Goal: Transaction & Acquisition: Purchase product/service

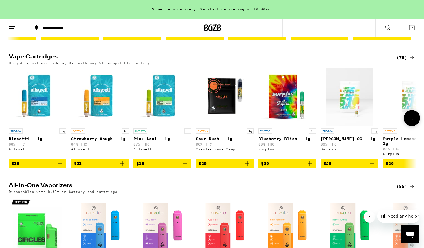
scroll to position [175, 0]
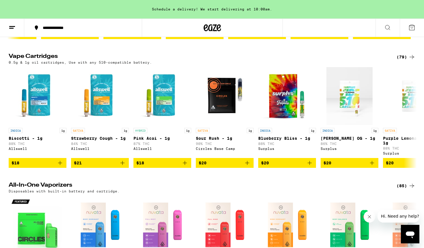
click at [399, 60] on div "(79)" at bounding box center [406, 56] width 19 height 7
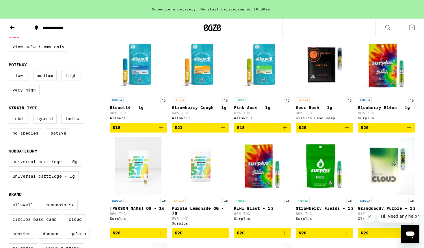
scroll to position [69, 0]
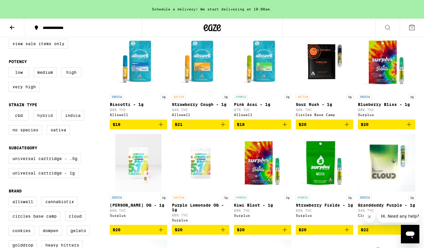
click at [46, 120] on label "Hybrid" at bounding box center [45, 115] width 23 height 10
click at [10, 112] on input "Hybrid" at bounding box center [10, 111] width 0 height 0
checkbox input "true"
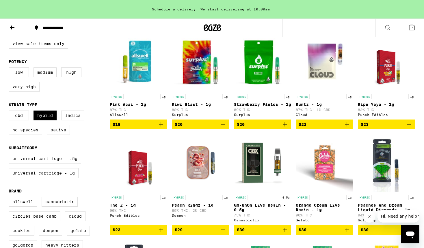
click at [54, 133] on label "Sativa" at bounding box center [58, 130] width 23 height 10
click at [10, 112] on input "Sativa" at bounding box center [10, 111] width 0 height 0
checkbox input "true"
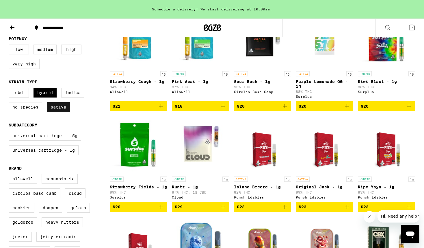
scroll to position [101, 0]
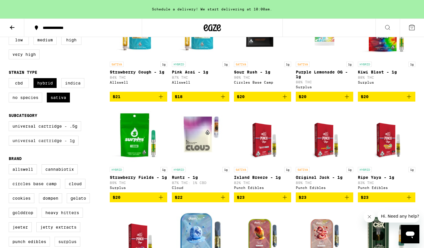
click at [49, 145] on label "Universal Cartridge - 1g" at bounding box center [44, 141] width 70 height 10
click at [10, 122] on input "Universal Cartridge - 1g" at bounding box center [10, 122] width 0 height 0
checkbox input "true"
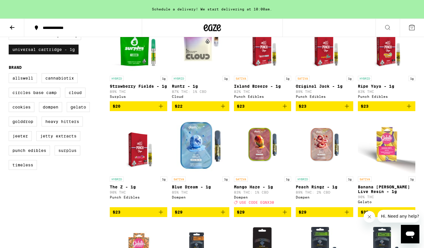
scroll to position [194, 0]
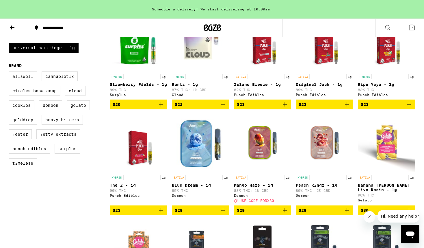
click at [30, 81] on label "Allswell" at bounding box center [23, 76] width 28 height 10
click at [10, 73] on input "Allswell" at bounding box center [10, 72] width 0 height 0
checkbox input "true"
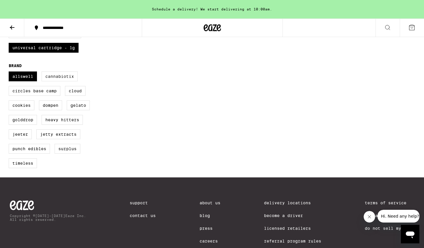
click at [51, 81] on label "Cannabiotix" at bounding box center [60, 76] width 36 height 10
click at [10, 73] on input "Cannabiotix" at bounding box center [10, 72] width 0 height 0
checkbox input "true"
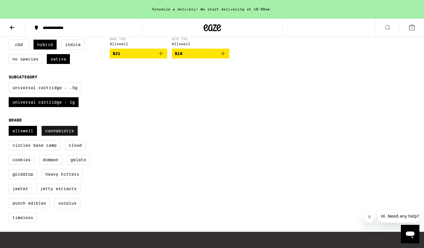
scroll to position [141, 0]
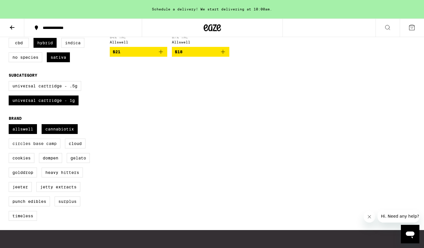
click at [52, 148] on label "Circles Base Camp" at bounding box center [35, 143] width 52 height 10
click at [10, 125] on input "Circles Base Camp" at bounding box center [10, 125] width 0 height 0
checkbox input "true"
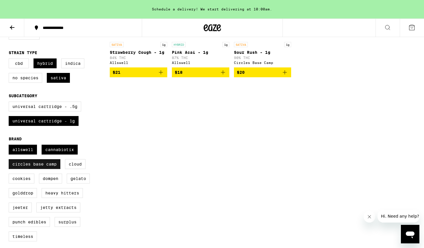
scroll to position [122, 0]
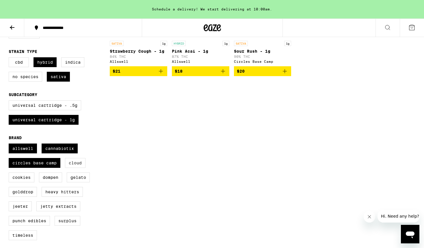
click at [77, 168] on label "Cloud" at bounding box center [75, 163] width 21 height 10
click at [10, 145] on input "Cloud" at bounding box center [10, 144] width 0 height 0
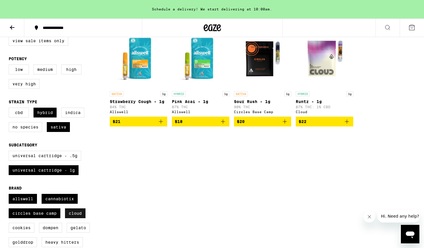
scroll to position [71, 0]
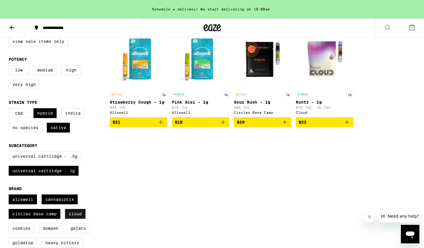
click at [74, 219] on label "Cloud" at bounding box center [75, 214] width 21 height 10
click at [10, 195] on input "Cloud" at bounding box center [10, 195] width 0 height 0
checkbox input "false"
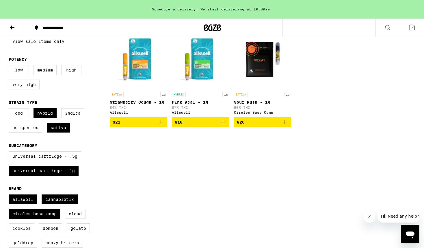
click at [12, 233] on label "Cookies" at bounding box center [22, 228] width 26 height 10
click at [10, 195] on input "Cookies" at bounding box center [10, 195] width 0 height 0
click at [12, 233] on label "Cookies" at bounding box center [22, 228] width 26 height 10
click at [10, 195] on input "Cookies" at bounding box center [10, 195] width 0 height 0
checkbox input "false"
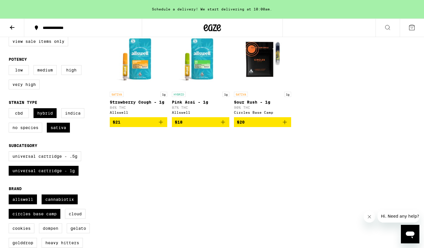
click at [42, 233] on label "Dompen" at bounding box center [50, 228] width 23 height 10
click at [10, 195] on input "Dompen" at bounding box center [10, 195] width 0 height 0
checkbox input "true"
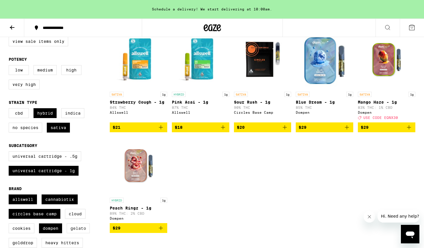
click at [71, 233] on label "Gelato" at bounding box center [78, 228] width 23 height 10
click at [10, 195] on input "Gelato" at bounding box center [10, 195] width 0 height 0
checkbox input "true"
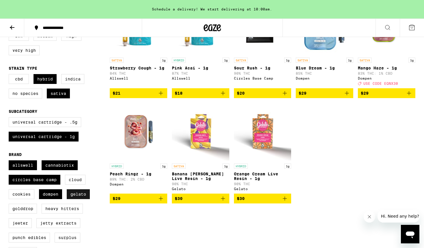
scroll to position [116, 0]
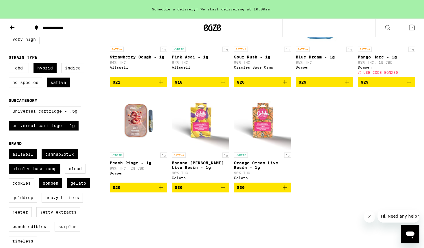
click at [25, 202] on label "GoldDrop" at bounding box center [23, 198] width 28 height 10
click at [10, 150] on input "GoldDrop" at bounding box center [10, 150] width 0 height 0
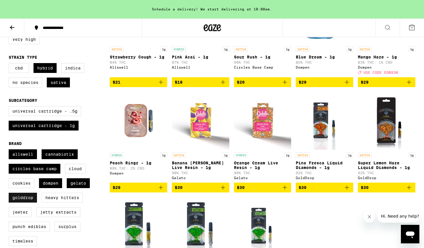
click at [25, 202] on label "GoldDrop" at bounding box center [23, 198] width 28 height 10
click at [10, 150] on input "GoldDrop" at bounding box center [10, 150] width 0 height 0
checkbox input "false"
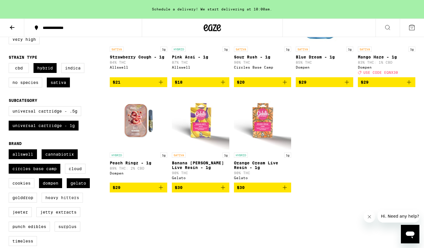
click at [52, 202] on label "Heavy Hitters" at bounding box center [62, 198] width 41 height 10
click at [10, 150] on input "Heavy Hitters" at bounding box center [10, 150] width 0 height 0
checkbox input "true"
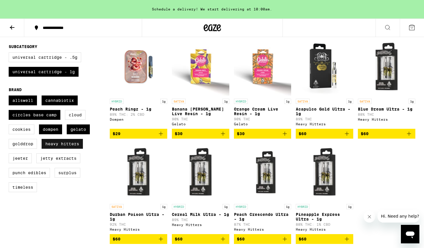
scroll to position [174, 0]
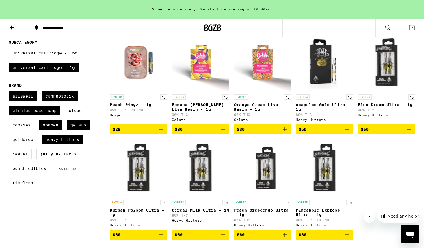
click at [23, 159] on label "Jeeter" at bounding box center [20, 154] width 23 height 10
click at [10, 92] on input "Jeeter" at bounding box center [10, 92] width 0 height 0
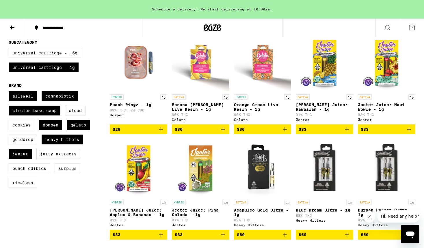
click at [23, 171] on div "Allswell Cannabiotix Circles Base Camp Cloud Cookies Dompen Gelato GoldDrop Hea…" at bounding box center [59, 141] width 101 height 101
click at [24, 159] on label "Jeeter" at bounding box center [20, 154] width 23 height 10
click at [10, 92] on input "Jeeter" at bounding box center [10, 92] width 0 height 0
checkbox input "false"
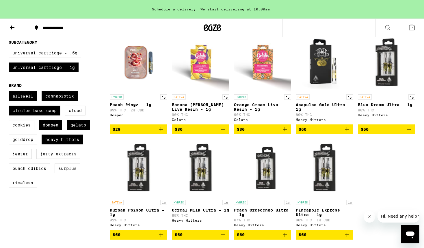
click at [40, 159] on label "Jetty Extracts" at bounding box center [58, 154] width 44 height 10
click at [10, 92] on input "Jetty Extracts" at bounding box center [10, 92] width 0 height 0
checkbox input "true"
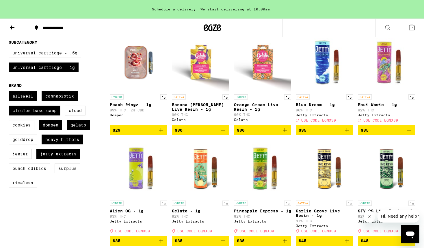
click at [9, 173] on label "Punch Edibles" at bounding box center [29, 168] width 41 height 10
click at [10, 92] on input "Punch Edibles" at bounding box center [10, 92] width 0 height 0
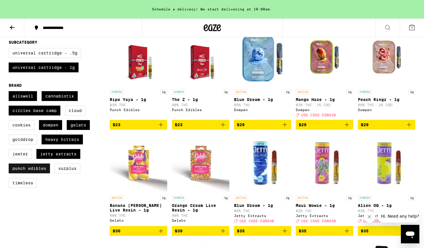
click at [9, 173] on label "Punch Edibles" at bounding box center [29, 168] width 41 height 10
click at [10, 92] on input "Punch Edibles" at bounding box center [10, 92] width 0 height 0
checkbox input "false"
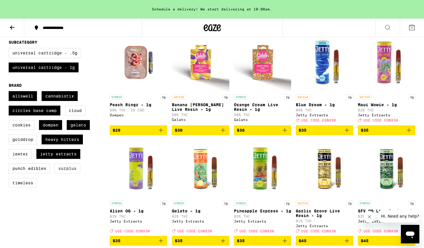
click at [68, 173] on label "Surplus" at bounding box center [68, 168] width 26 height 10
click at [10, 92] on input "Surplus" at bounding box center [10, 92] width 0 height 0
checkbox input "true"
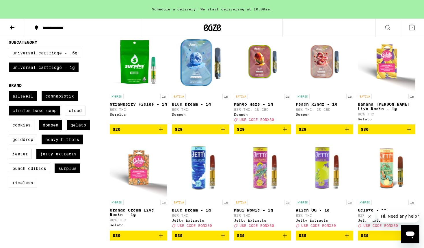
click at [34, 188] on label "Timeless" at bounding box center [23, 183] width 28 height 10
click at [10, 92] on input "Timeless" at bounding box center [10, 92] width 0 height 0
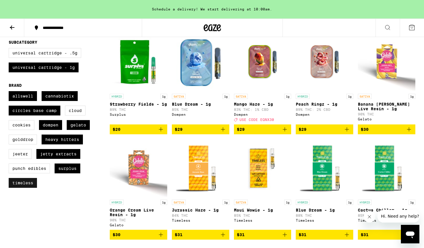
click at [34, 188] on label "Timeless" at bounding box center [23, 183] width 28 height 10
click at [10, 92] on input "Timeless" at bounding box center [10, 92] width 0 height 0
checkbox input "false"
